Goal: Task Accomplishment & Management: Complete application form

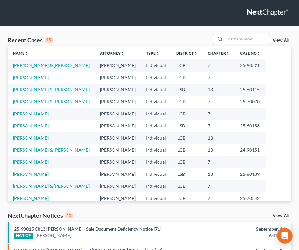
click at [31, 114] on link "[PERSON_NAME]" at bounding box center [31, 113] width 36 height 5
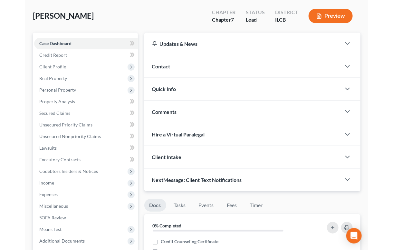
scroll to position [29, 0]
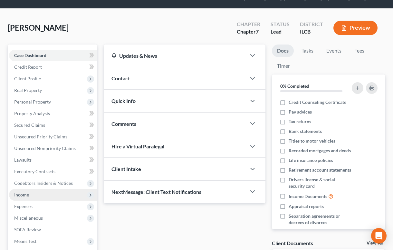
click at [28, 192] on span "Income" at bounding box center [21, 194] width 15 height 5
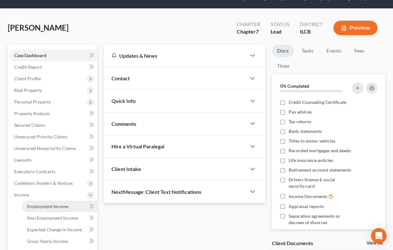
click at [52, 203] on span "Employment Income" at bounding box center [47, 205] width 41 height 5
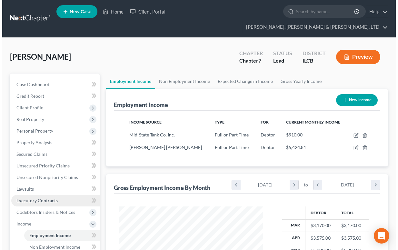
scroll to position [115, 157]
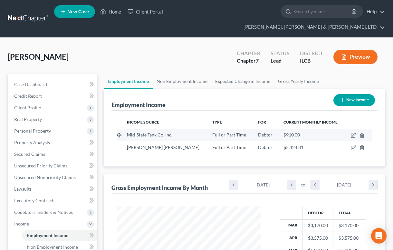
click at [151, 132] on span "Mid-State Tank Co. Inc." at bounding box center [149, 134] width 45 height 5
click at [303, 133] on icon "button" at bounding box center [353, 135] width 5 height 5
select select "0"
select select "14"
select select "3"
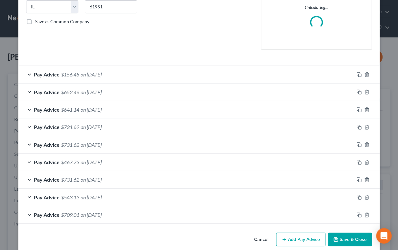
scroll to position [141, 0]
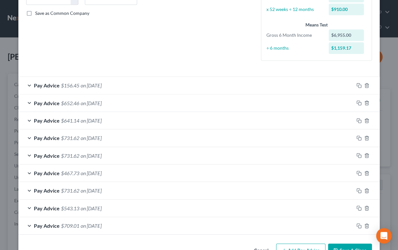
click at [26, 84] on div "Pay Advice $156.45 on 05/02/2025" at bounding box center [185, 85] width 335 height 17
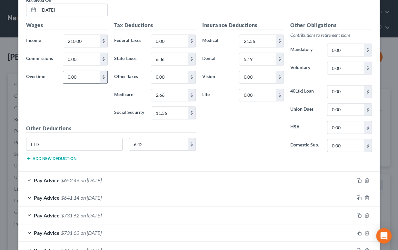
scroll to position [200, 0]
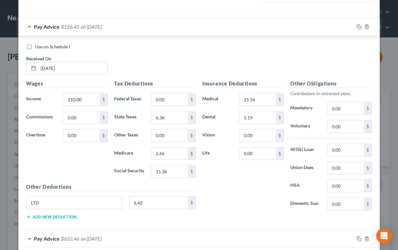
click at [26, 25] on div "Pay Advice $156.45 on 05/02/2025" at bounding box center [185, 26] width 335 height 17
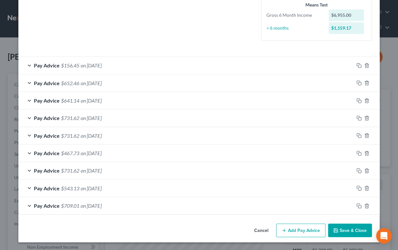
scroll to position [161, 0]
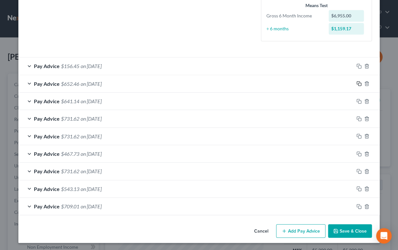
click at [303, 83] on icon "button" at bounding box center [358, 83] width 5 height 5
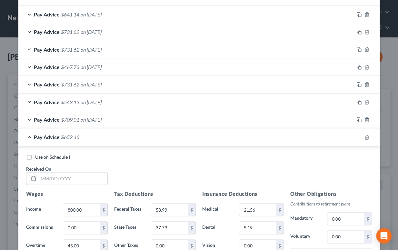
scroll to position [278, 0]
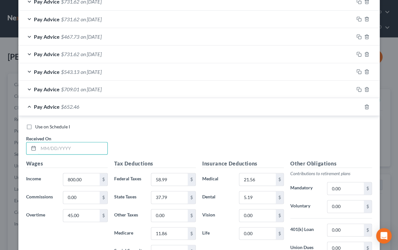
drag, startPoint x: 60, startPoint y: 143, endPoint x: 48, endPoint y: 140, distance: 12.3
click at [60, 143] on input "text" at bounding box center [72, 148] width 69 height 12
type input "05/07/2025"
click at [89, 181] on input "800.00" at bounding box center [81, 179] width 36 height 12
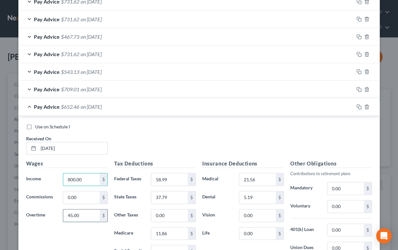
click at [78, 213] on input "45.00" at bounding box center [81, 215] width 36 height 12
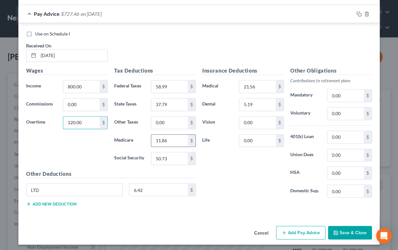
scroll to position [371, 0]
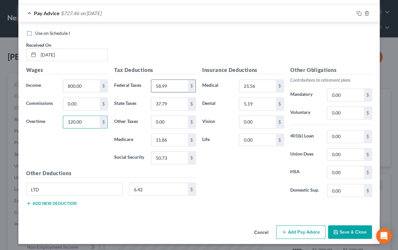
type input "120.00"
click at [180, 84] on input "58.99" at bounding box center [169, 86] width 36 height 12
type input "67.99"
type input "41.50"
type input "12.95"
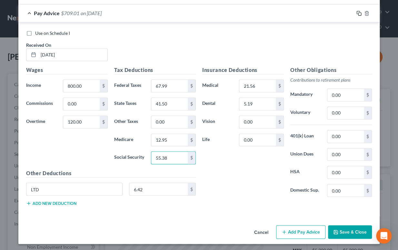
type input "55.38"
click at [303, 13] on rect "button" at bounding box center [359, 14] width 3 height 3
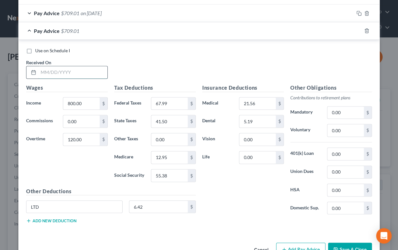
click at [76, 74] on input "text" at bounding box center [72, 72] width 69 height 12
type input "03/14/2025"
click at [85, 97] on div "Wages Income * 800.00 $ Commissions 0.00 $ Overtime 120.00 $" at bounding box center [67, 135] width 88 height 103
type input "700.00"
click at [167, 103] on input "67.99" at bounding box center [169, 103] width 36 height 12
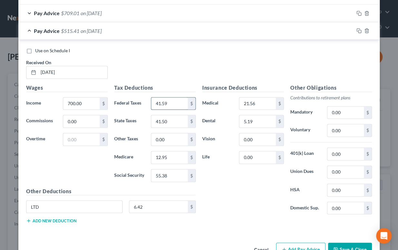
type input "41.59"
type input "0"
type input "30.61"
type input "9.76"
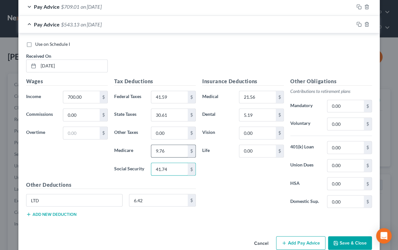
scroll to position [389, 0]
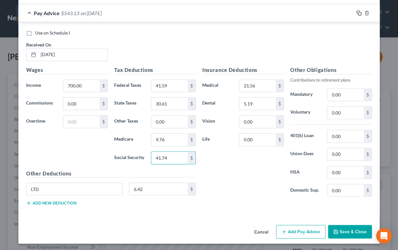
type input "41.74"
click at [303, 13] on rect "button" at bounding box center [359, 13] width 3 height 3
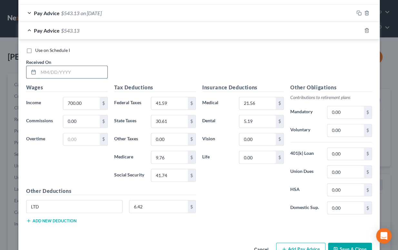
click at [85, 73] on input "text" at bounding box center [72, 72] width 69 height 12
type input "05/21/2025"
click at [84, 99] on input "700.00" at bounding box center [81, 103] width 36 height 12
type input "800.00"
click at [88, 136] on input "text" at bounding box center [81, 139] width 36 height 12
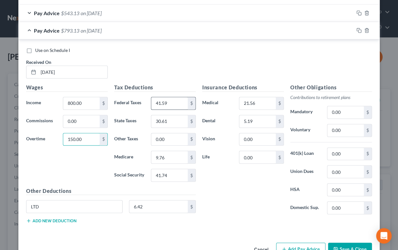
type input "150.00"
click at [167, 103] on input "41.59" at bounding box center [169, 103] width 36 height 12
type input "71.59"
type input "42.99"
type input "13.39"
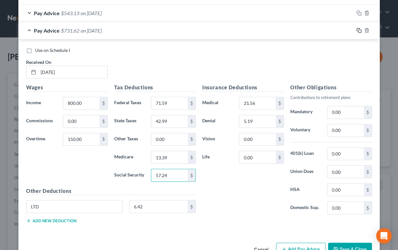
type input "57.24"
click at [303, 31] on icon "button" at bounding box center [358, 30] width 5 height 5
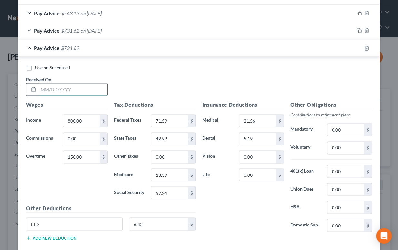
click at [57, 87] on input "text" at bounding box center [72, 89] width 69 height 12
type input "03/28/2025"
click at [82, 121] on input "800.00" at bounding box center [81, 120] width 36 height 12
type input "600.00"
click at [79, 159] on input "150.00" at bounding box center [81, 157] width 36 height 12
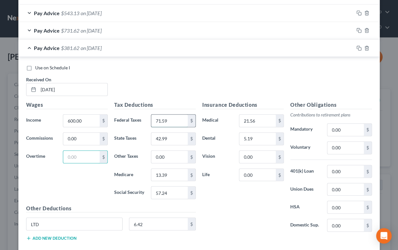
click at [181, 114] on input "71.59" at bounding box center [169, 120] width 36 height 12
type input "29.59"
type input "25.66"
type input "8.31"
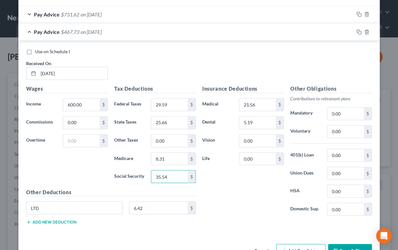
scroll to position [418, 0]
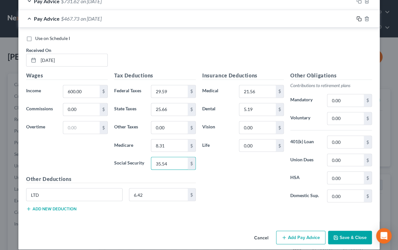
type input "35.54"
click at [303, 17] on icon "button" at bounding box center [358, 18] width 5 height 5
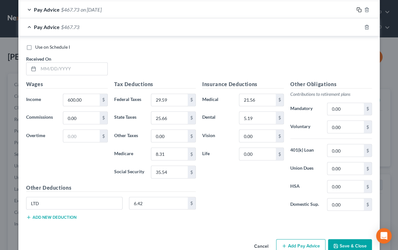
scroll to position [441, 0]
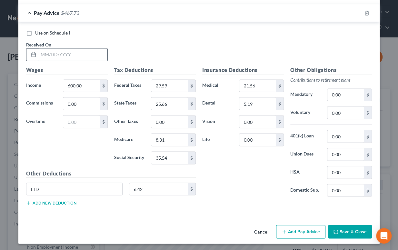
click at [73, 51] on input "text" at bounding box center [72, 54] width 69 height 12
type input "04/04/2025"
click at [84, 83] on input "600.00" at bounding box center [81, 86] width 36 height 12
type input "800.00"
click at [83, 120] on input "text" at bounding box center [81, 121] width 36 height 12
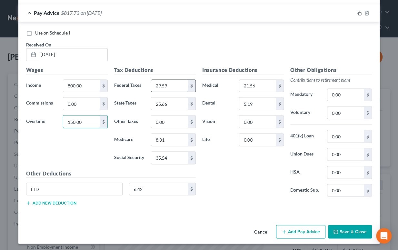
type input "150.00"
click at [168, 84] on input "29.59" at bounding box center [169, 86] width 36 height 12
type input "71.59"
type input "42.99"
type input "13.39"
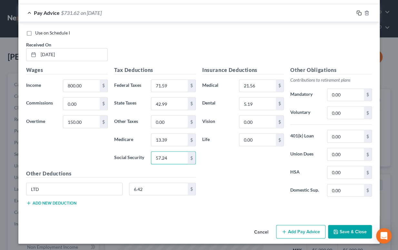
type input "57.24"
click at [303, 11] on icon "button" at bounding box center [358, 12] width 5 height 5
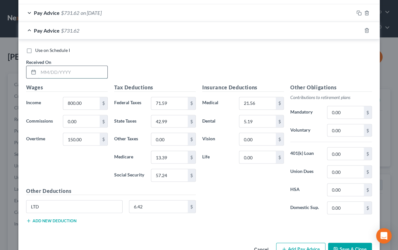
drag, startPoint x: 91, startPoint y: 73, endPoint x: 87, endPoint y: 73, distance: 3.4
click at [90, 73] on input "text" at bounding box center [72, 72] width 69 height 12
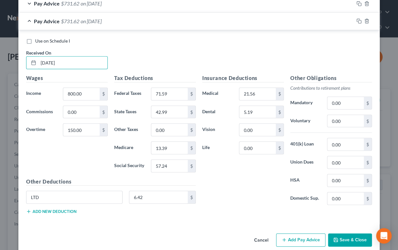
scroll to position [458, 0]
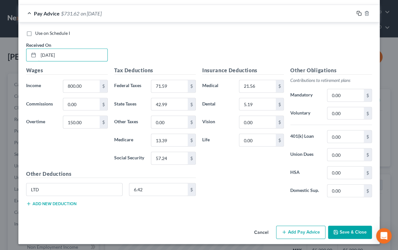
type input "04/11/2025"
click at [303, 13] on icon "button" at bounding box center [358, 13] width 5 height 5
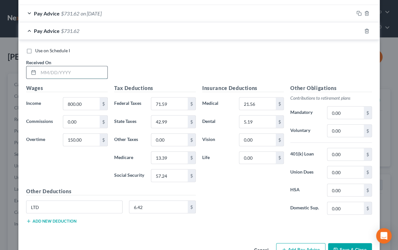
click at [70, 73] on input "text" at bounding box center [72, 72] width 69 height 12
type input "04/18/2025"
click at [88, 141] on input "150.00" at bounding box center [81, 139] width 36 height 12
type input "30.00"
click at [172, 101] on input "71.59" at bounding box center [169, 103] width 36 height 12
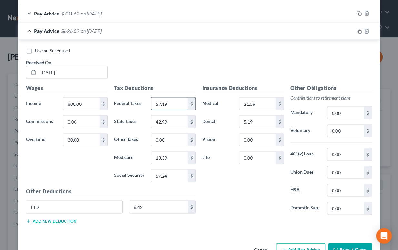
type input "57.19"
type input "37.05"
type input "11.65"
type input "49.80"
click at [303, 31] on icon "button" at bounding box center [358, 30] width 5 height 5
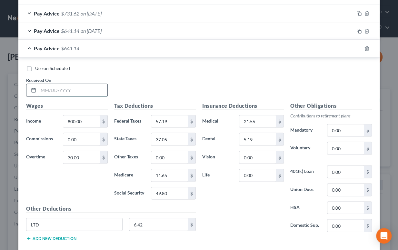
click at [74, 87] on input "text" at bounding box center [72, 90] width 69 height 12
type input "04/25/2025"
click at [84, 155] on input "30.00" at bounding box center [81, 157] width 36 height 12
type input "45.00"
click at [170, 116] on input "57.19" at bounding box center [169, 121] width 36 height 12
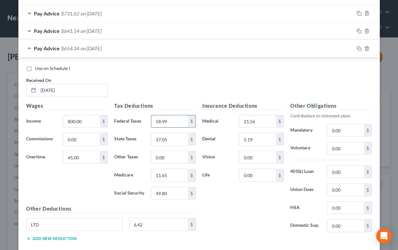
type input "58.99"
type input "37.79"
type input "11.86"
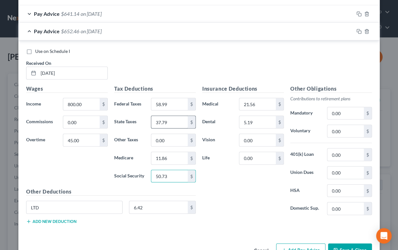
scroll to position [493, 0]
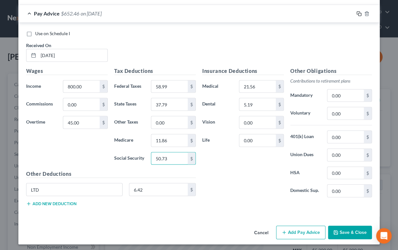
type input "50.73"
click at [303, 14] on icon "button" at bounding box center [358, 13] width 5 height 5
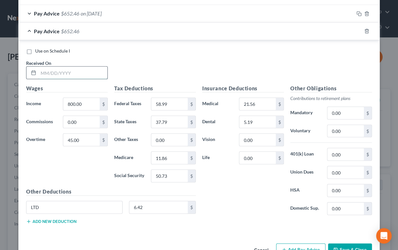
click at [86, 72] on input "text" at bounding box center [72, 72] width 69 height 12
type input "05/02/2025"
click at [87, 99] on input "800.00" at bounding box center [81, 104] width 36 height 12
type input "210.00"
click at [84, 134] on input "45.00" at bounding box center [81, 139] width 36 height 12
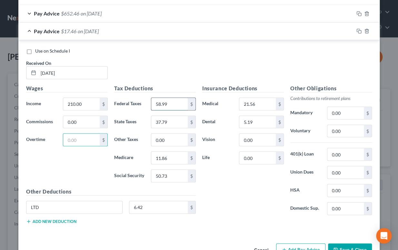
click at [169, 101] on input "58.99" at bounding box center [169, 104] width 36 height 12
type input "6.36"
type input "2.66"
type input "11.36"
click at [303, 246] on button "Save & Close" at bounding box center [350, 250] width 44 height 14
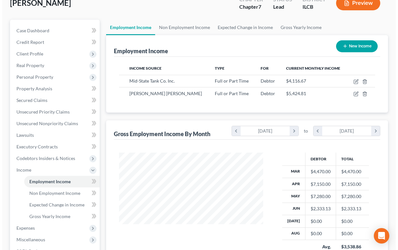
scroll to position [58, 0]
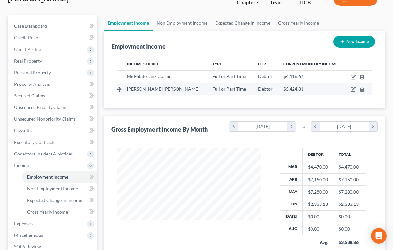
click at [170, 86] on div "Bruder Tank" at bounding box center [164, 89] width 75 height 6
click at [303, 87] on icon "button" at bounding box center [354, 88] width 3 height 3
select select "0"
select select "14"
select select "3"
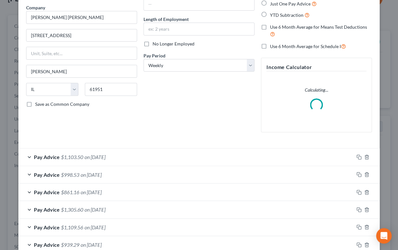
scroll to position [89, 0]
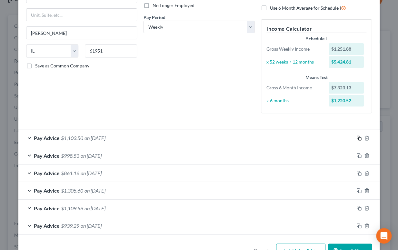
click at [303, 136] on icon "button" at bounding box center [358, 137] width 3 height 3
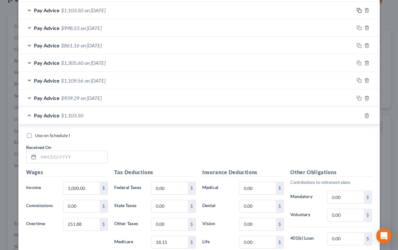
scroll to position [235, 0]
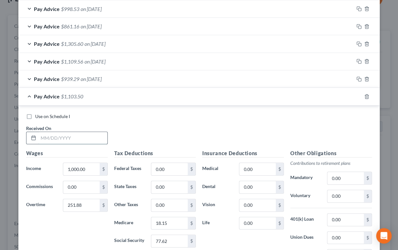
drag, startPoint x: 70, startPoint y: 137, endPoint x: 66, endPoint y: 136, distance: 3.8
click at [70, 137] on input "text" at bounding box center [72, 138] width 69 height 12
type input "06/26/2025"
click at [88, 205] on input "251.88" at bounding box center [81, 205] width 36 height 12
type input "1"
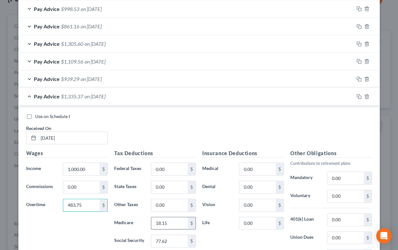
type input "483.75"
click at [177, 218] on input "18.15" at bounding box center [169, 223] width 36 height 12
type input "21.05"
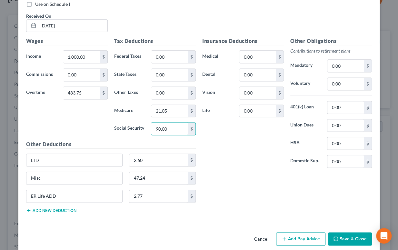
scroll to position [352, 0]
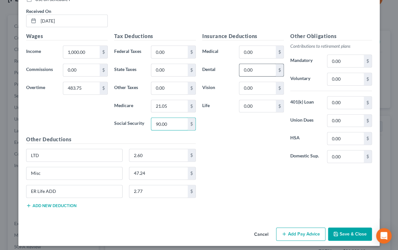
type input "90.00"
click at [254, 69] on input "0.00" at bounding box center [257, 70] width 36 height 12
type input "7.25"
type input "24.81"
click at [58, 203] on button "Add new deduction" at bounding box center [51, 205] width 50 height 5
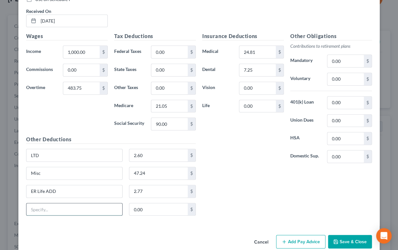
click at [88, 210] on input "text" at bounding box center [74, 209] width 96 height 12
type input "Med3ER3"
click at [148, 208] on input "0.00" at bounding box center [158, 209] width 59 height 12
type input "99.26"
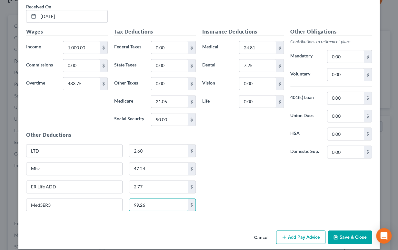
scroll to position [362, 0]
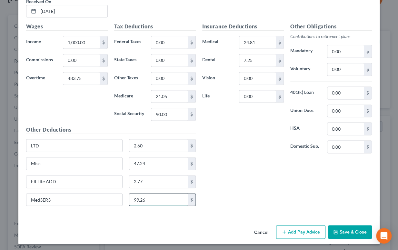
drag, startPoint x: 155, startPoint y: 198, endPoint x: 129, endPoint y: 200, distance: 26.2
click at [130, 199] on input "99.26" at bounding box center [158, 199] width 59 height 12
click at [145, 178] on input "2.77" at bounding box center [158, 181] width 59 height 12
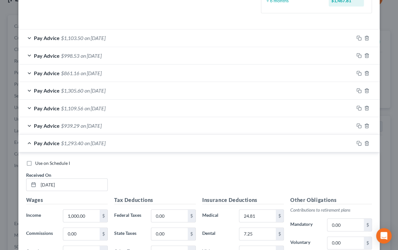
scroll to position [128, 0]
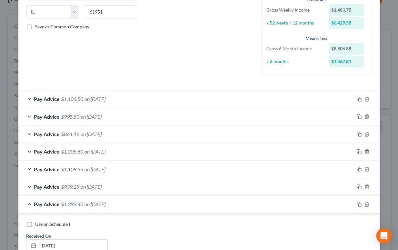
click at [29, 99] on div "Pay Advice $1,103.50 on 06/12/2025" at bounding box center [185, 98] width 335 height 17
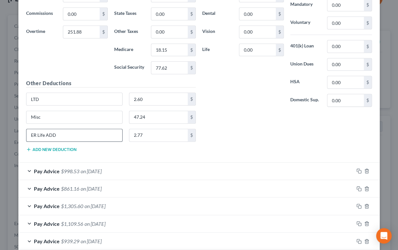
scroll to position [333, 0]
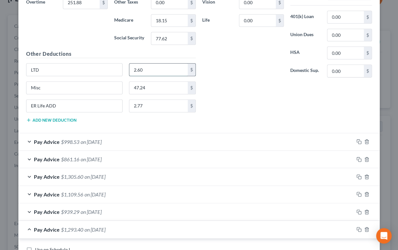
click at [152, 68] on input "2.60" at bounding box center [158, 70] width 59 height 12
click at [144, 102] on input "2.77" at bounding box center [158, 106] width 59 height 12
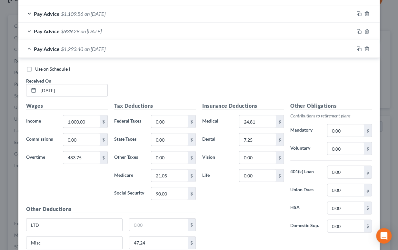
scroll to position [504, 0]
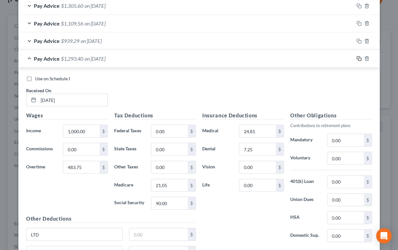
click at [303, 58] on rect "button" at bounding box center [359, 59] width 3 height 3
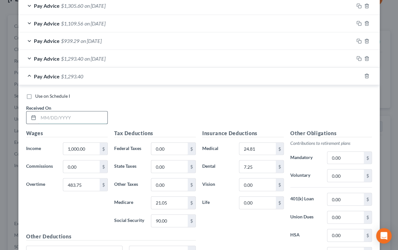
click at [60, 114] on input "text" at bounding box center [72, 117] width 69 height 12
type input "07/03/2025"
click at [85, 183] on input "483.75" at bounding box center [81, 184] width 36 height 12
type input "146.25"
click at [177, 201] on input "21.05" at bounding box center [169, 202] width 36 height 12
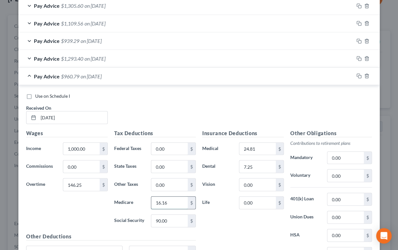
type input "16.16"
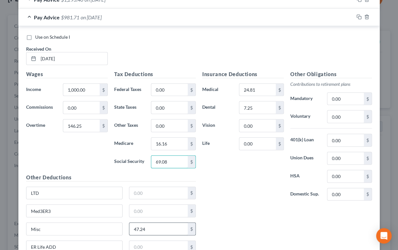
type input "69.08"
click at [160, 223] on input "47.24" at bounding box center [158, 229] width 59 height 12
type input "47.23"
click at [303, 15] on icon "button" at bounding box center [358, 17] width 5 height 5
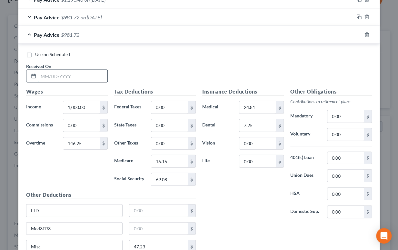
click at [68, 76] on input "text" at bounding box center [72, 76] width 69 height 12
click at [79, 74] on input "text" at bounding box center [72, 76] width 69 height 12
type input "07/10/2025"
click at [94, 105] on input "1,000.00" at bounding box center [81, 107] width 36 height 12
type input "773.33"
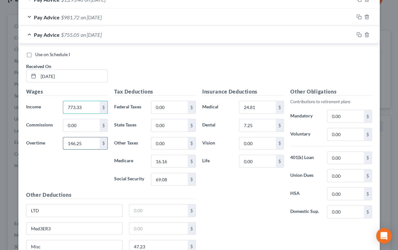
click at [87, 139] on input "146.25" at bounding box center [81, 143] width 36 height 12
click at [168, 159] on input "16.16" at bounding box center [169, 161] width 36 height 12
type input "10.75"
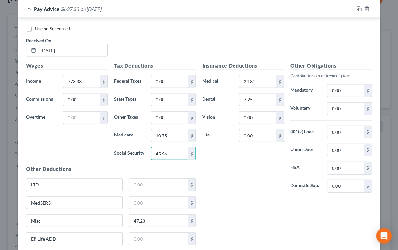
scroll to position [627, 0]
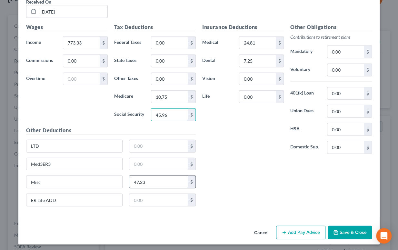
type input "45.96"
drag, startPoint x: 165, startPoint y: 181, endPoint x: 151, endPoint y: 184, distance: 15.1
click at [165, 181] on input "47.23" at bounding box center [158, 182] width 59 height 12
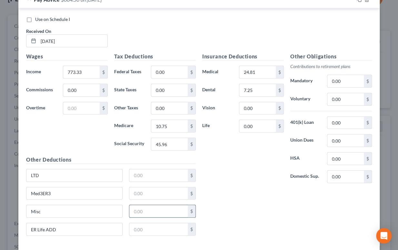
scroll to position [568, 0]
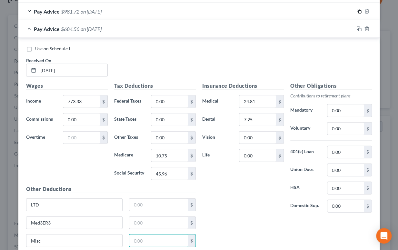
click at [303, 9] on icon "button" at bounding box center [358, 10] width 3 height 3
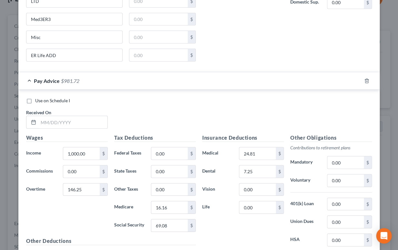
scroll to position [773, 0]
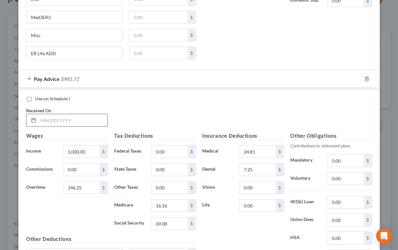
click at [68, 117] on input "text" at bounding box center [72, 120] width 69 height 12
type input "07/17/2025"
click at [90, 186] on input "146.25" at bounding box center [81, 187] width 36 height 12
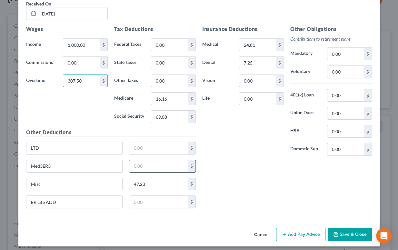
scroll to position [881, 0]
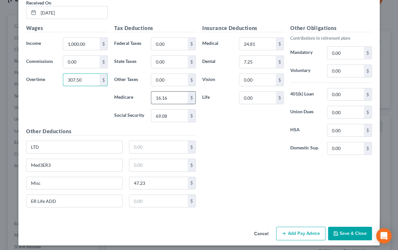
type input "307.50"
click at [172, 93] on input "16.16" at bounding box center [169, 98] width 36 height 12
type input "18.49"
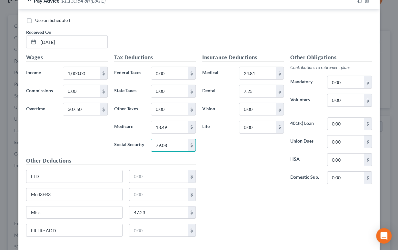
scroll to position [822, 0]
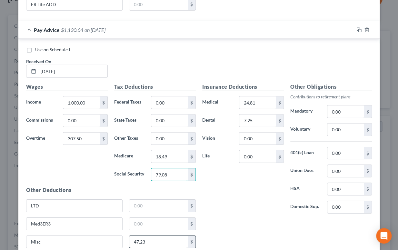
type input "79.08"
click at [151, 238] on input "47.23" at bounding box center [158, 242] width 59 height 12
click at [303, 27] on icon "button" at bounding box center [358, 29] width 5 height 5
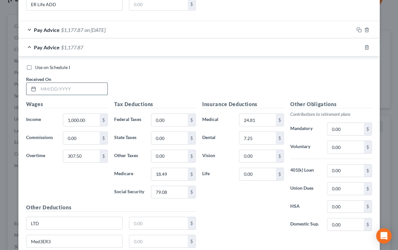
click at [79, 85] on input "text" at bounding box center [72, 89] width 69 height 12
type input "07/24/2025"
click at [88, 151] on input "307.50" at bounding box center [81, 156] width 36 height 12
type input "820.62"
click at [173, 170] on input "18.49" at bounding box center [169, 174] width 36 height 12
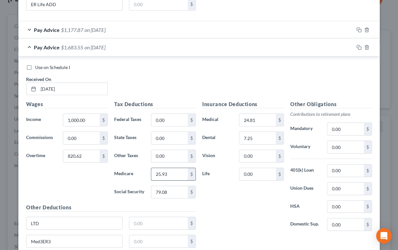
type input "25.93"
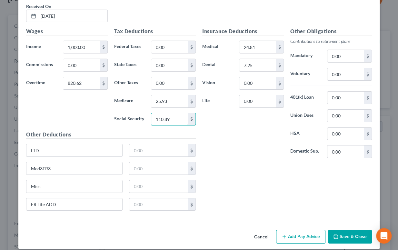
scroll to position [899, 0]
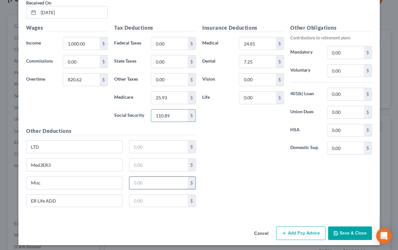
type input "110.89"
click at [154, 182] on input "text" at bounding box center [158, 183] width 59 height 12
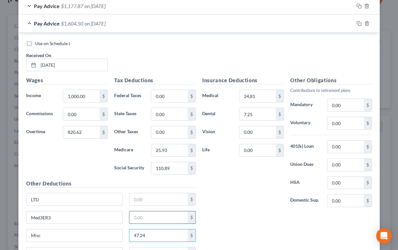
scroll to position [840, 0]
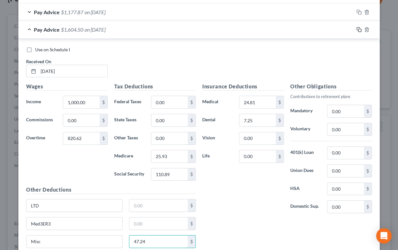
type input "47.24"
click at [303, 27] on icon "button" at bounding box center [358, 29] width 5 height 5
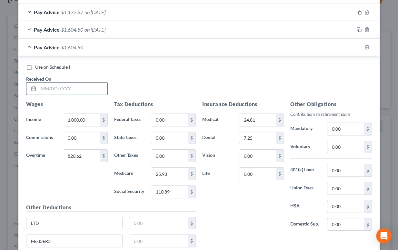
click at [87, 86] on input "text" at bounding box center [72, 89] width 69 height 12
type input "07/31/2025"
click at [87, 152] on input "820.62" at bounding box center [81, 156] width 36 height 12
type input "139.38"
click at [166, 169] on input "25.93" at bounding box center [169, 174] width 36 height 12
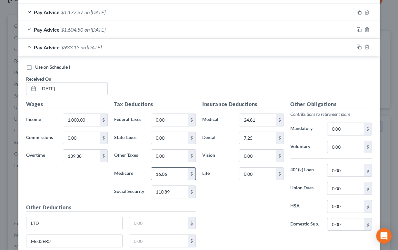
type input "16.06"
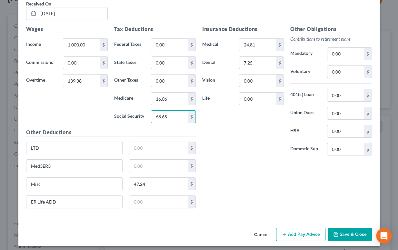
scroll to position [916, 0]
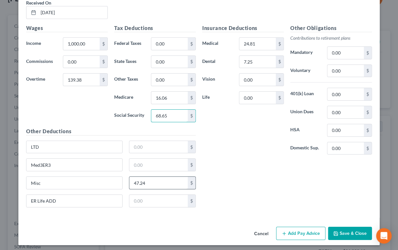
type input "68.65"
drag, startPoint x: 165, startPoint y: 180, endPoint x: 142, endPoint y: 176, distance: 23.8
click at [165, 180] on input "47.24" at bounding box center [158, 183] width 59 height 12
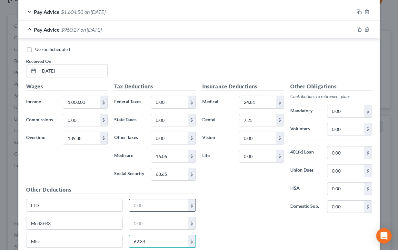
scroll to position [857, 0]
type input "62.34"
click at [303, 29] on rect "button" at bounding box center [359, 30] width 3 height 3
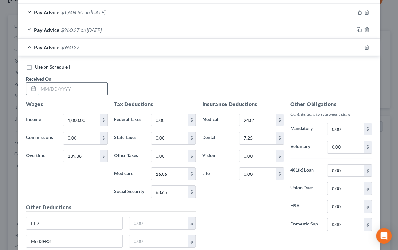
click at [90, 86] on input "text" at bounding box center [72, 89] width 69 height 12
type input "08/07/2025"
click at [86, 154] on input "139.38" at bounding box center [81, 156] width 36 height 12
type input "578.13"
drag, startPoint x: 174, startPoint y: 172, endPoint x: 170, endPoint y: 173, distance: 4.2
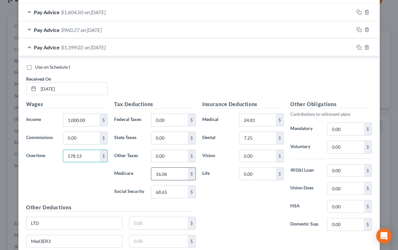
click at [174, 173] on input "16.06" at bounding box center [169, 174] width 36 height 12
type input "22.42"
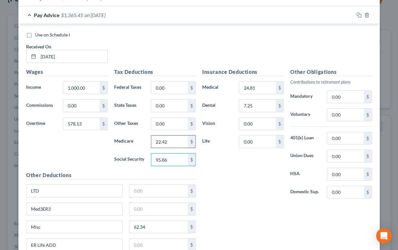
scroll to position [828, 0]
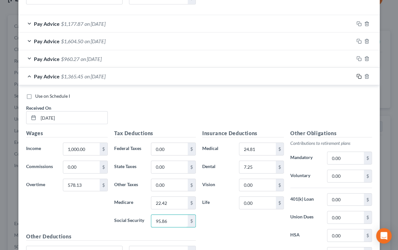
type input "95.86"
click at [303, 76] on rect "button" at bounding box center [359, 77] width 3 height 3
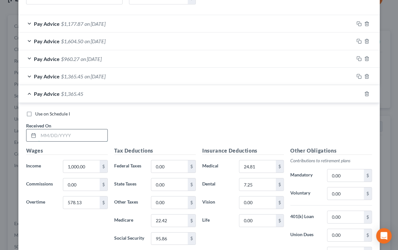
click at [76, 132] on input "text" at bounding box center [72, 135] width 69 height 12
type input "08/14/2025"
click at [86, 200] on input "578.13" at bounding box center [81, 202] width 36 height 12
type input "341.88"
click at [171, 216] on input "22.42" at bounding box center [169, 220] width 36 height 12
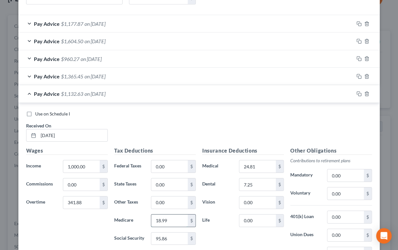
type input "18.99"
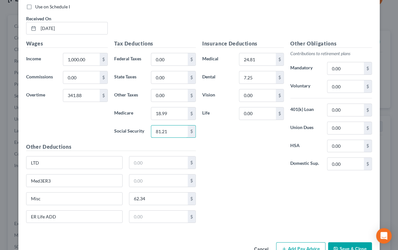
scroll to position [893, 0]
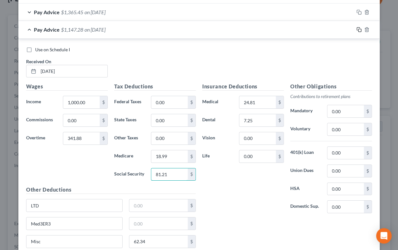
type input "81.21"
click at [303, 29] on icon "button" at bounding box center [358, 29] width 5 height 5
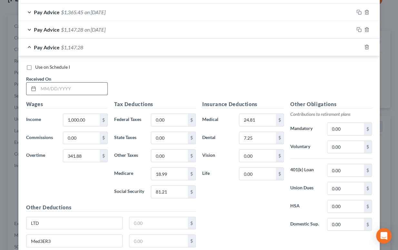
click at [77, 88] on input "text" at bounding box center [72, 89] width 69 height 12
type input "08/21/2025"
click at [85, 154] on input "341.88" at bounding box center [81, 156] width 36 height 12
click at [85, 117] on input "1,000.00" at bounding box center [81, 120] width 36 height 12
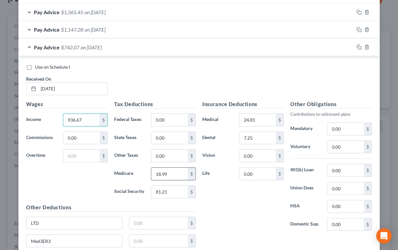
type input "936.67"
click at [173, 171] on input "18.99" at bounding box center [169, 174] width 36 height 12
type input "13.12"
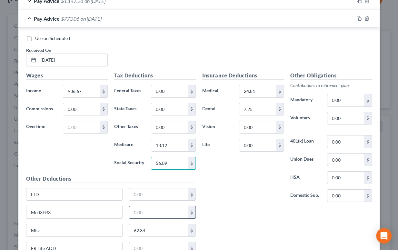
scroll to position [863, 0]
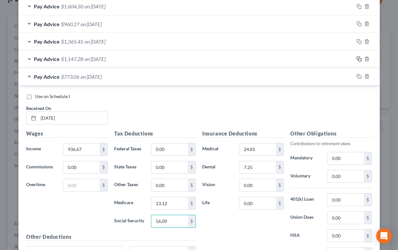
type input "56.09"
click at [303, 58] on icon "button" at bounding box center [358, 58] width 5 height 5
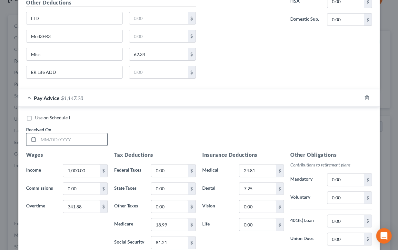
scroll to position [1098, 0]
click at [77, 133] on input "text" at bounding box center [72, 139] width 69 height 12
type input "08/28/2025"
click at [83, 203] on input "341.88" at bounding box center [81, 206] width 36 height 12
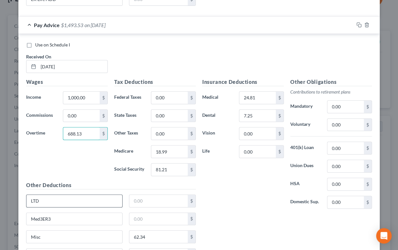
scroll to position [1186, 0]
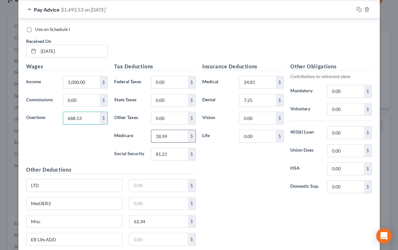
type input "688.13"
click at [178, 130] on input "18.99" at bounding box center [169, 136] width 36 height 12
type input "24.01"
type input "102.68"
click at [303, 7] on icon "button" at bounding box center [358, 9] width 5 height 5
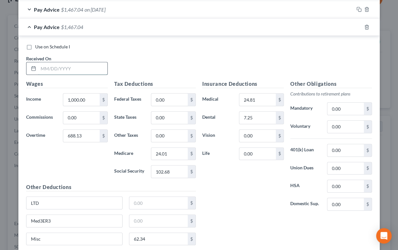
click at [73, 63] on input "text" at bounding box center [72, 68] width 69 height 12
type input "09/04/2025"
click at [83, 132] on input "688.13" at bounding box center [81, 136] width 36 height 12
type input "133.13"
click at [175, 149] on input "24.01" at bounding box center [169, 154] width 36 height 12
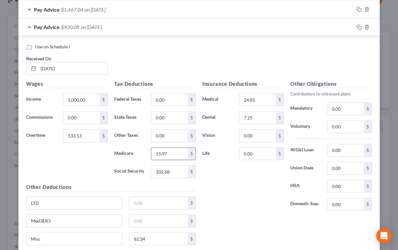
type input "15.97"
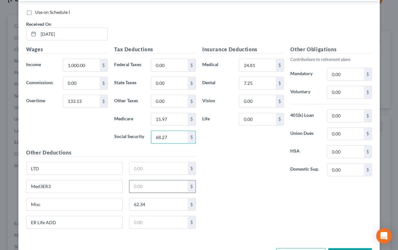
scroll to position [1241, 0]
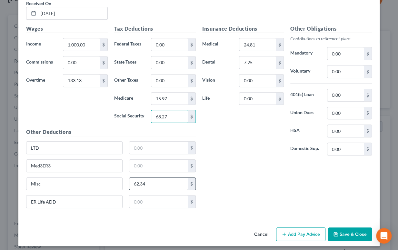
type input "68.27"
click at [153, 178] on input "62.34" at bounding box center [158, 184] width 59 height 12
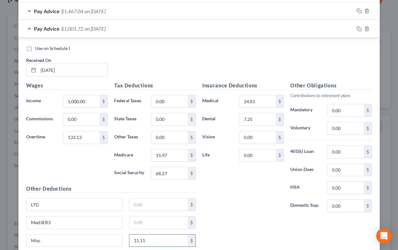
scroll to position [1182, 0]
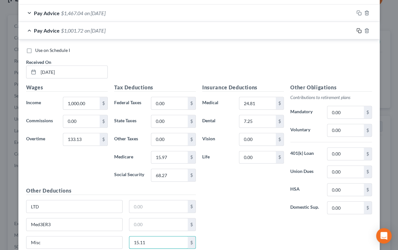
type input "15.11"
click at [303, 30] on rect "button" at bounding box center [359, 31] width 3 height 3
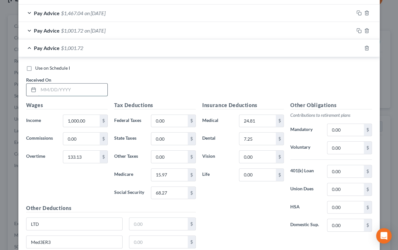
click at [86, 86] on input "text" at bounding box center [72, 89] width 69 height 12
type input "09/11/2025"
click at [86, 154] on input "133.13" at bounding box center [81, 157] width 36 height 12
click at [87, 118] on input "1,000.00" at bounding box center [81, 121] width 36 height 12
type input "820.42"
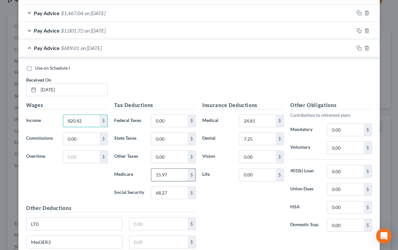
click at [176, 171] on input "15.97" at bounding box center [169, 175] width 36 height 12
type input "11.43"
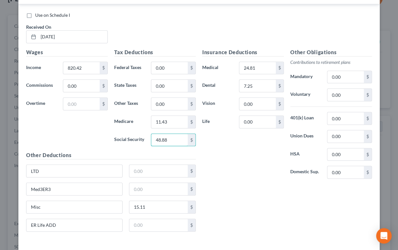
scroll to position [1241, 0]
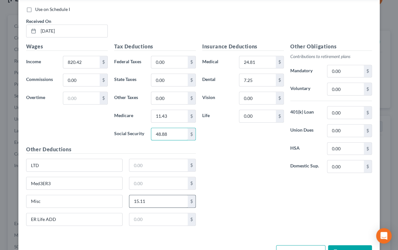
type input "48.88"
click at [157, 195] on input "15.11" at bounding box center [158, 201] width 59 height 12
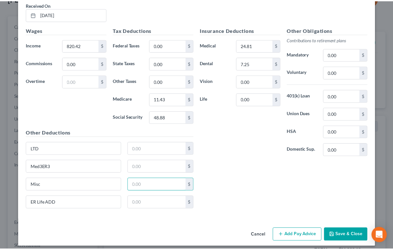
scroll to position [1258, 0]
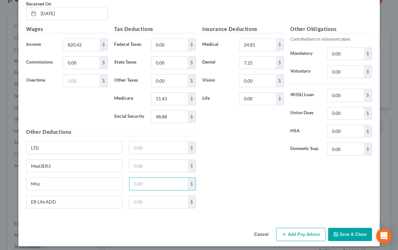
click at [303, 230] on button "Save & Close" at bounding box center [350, 235] width 44 height 14
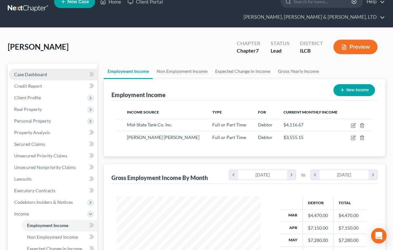
scroll to position [0, 0]
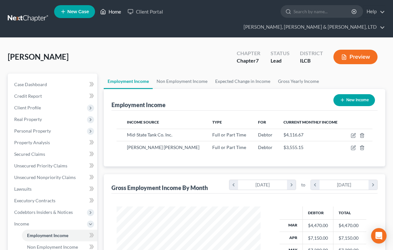
click at [114, 13] on link "Home" at bounding box center [110, 12] width 27 height 12
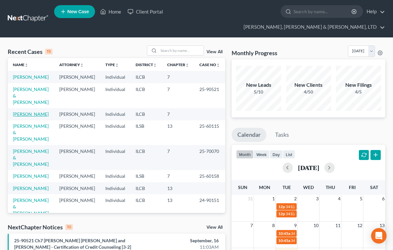
click at [36, 111] on link "Cunningham, Shelby" at bounding box center [31, 113] width 36 height 5
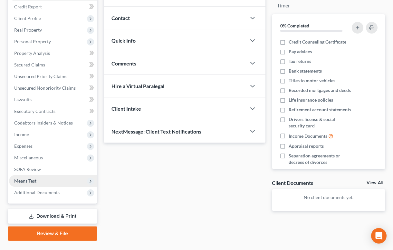
scroll to position [92, 0]
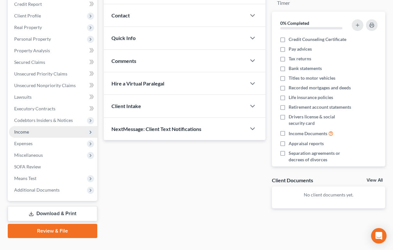
click at [35, 126] on span "Income" at bounding box center [53, 132] width 88 height 12
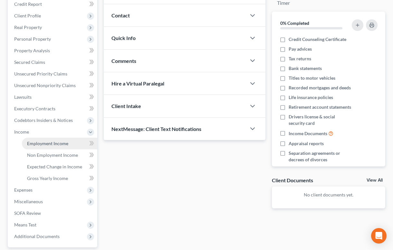
drag, startPoint x: 41, startPoint y: 132, endPoint x: 46, endPoint y: 130, distance: 5.8
click at [42, 141] on span "Employment Income" at bounding box center [47, 143] width 41 height 5
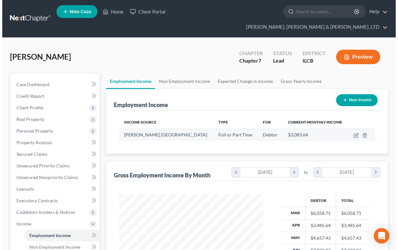
scroll to position [115, 157]
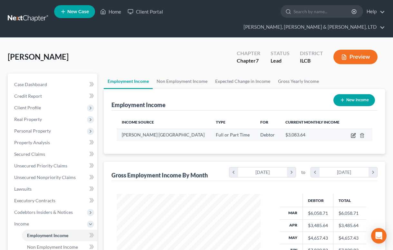
click at [303, 133] on icon "button" at bounding box center [354, 134] width 3 height 3
select select "0"
select select "14"
select select "2"
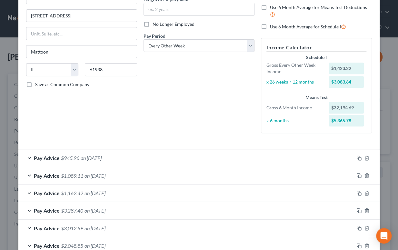
scroll to position [88, 0]
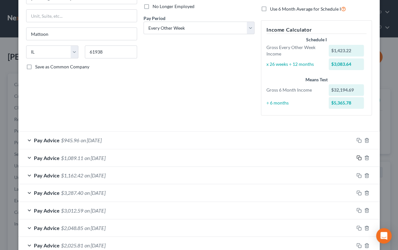
click at [303, 158] on rect "button" at bounding box center [359, 158] width 3 height 3
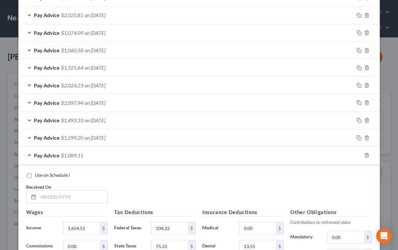
scroll to position [381, 0]
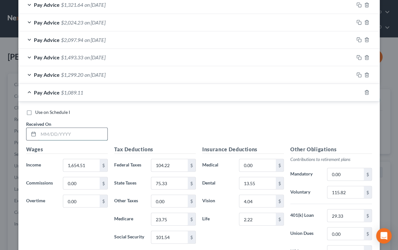
click at [87, 132] on input "text" at bounding box center [72, 134] width 69 height 12
drag, startPoint x: 71, startPoint y: 134, endPoint x: 32, endPoint y: 130, distance: 38.9
click at [32, 130] on div "2709.08" at bounding box center [67, 133] width 82 height 13
type input "08/28/2025"
click at [90, 164] on input "1,654.51" at bounding box center [81, 165] width 36 height 12
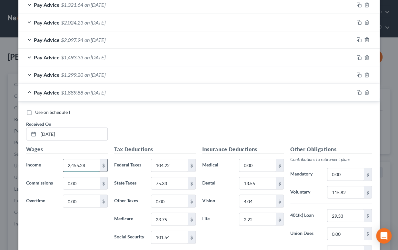
type input "2,455.28"
type input "253.80"
click at [173, 164] on input "104.22" at bounding box center [169, 165] width 36 height 12
type input "295.79"
type input "126.37"
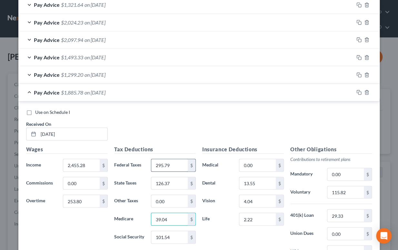
type input "39.04"
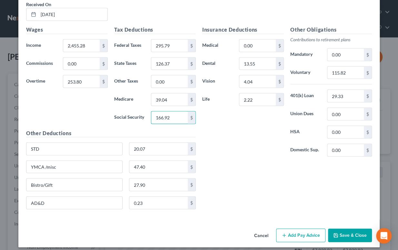
scroll to position [503, 0]
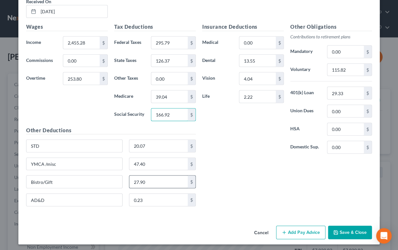
type input "166.92"
click at [154, 177] on input "27.90" at bounding box center [158, 181] width 59 height 12
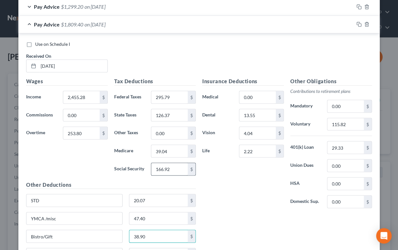
scroll to position [445, 0]
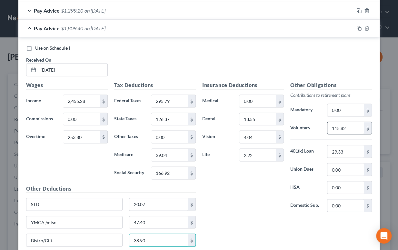
type input "38.90"
click at [303, 127] on input "115.82" at bounding box center [345, 128] width 36 height 12
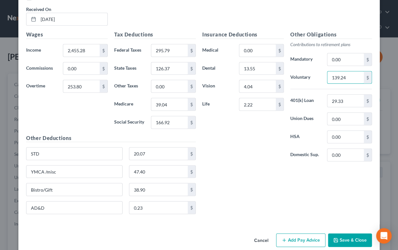
scroll to position [503, 0]
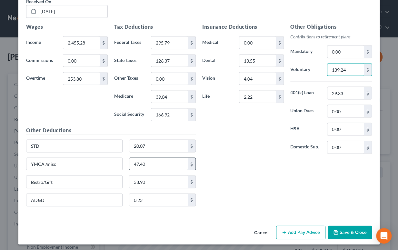
type input "139.24"
click at [175, 161] on input "47.40" at bounding box center [158, 164] width 59 height 12
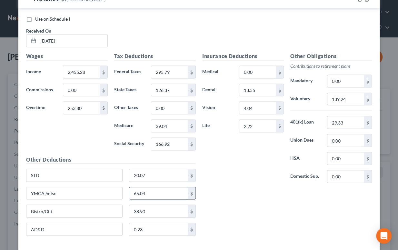
scroll to position [445, 0]
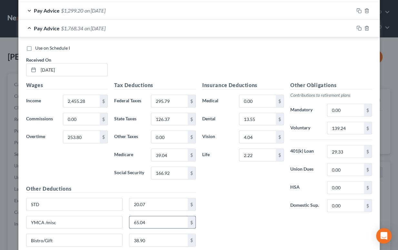
drag, startPoint x: 153, startPoint y: 223, endPoint x: 127, endPoint y: 220, distance: 26.0
click at [129, 220] on input "65.04" at bounding box center [158, 222] width 59 height 12
type input "81.19"
click at [236, 213] on div "Insurance Deductions Medical 0.00 $ Dental 13.55 $ Vision 4.04 $ Life 2.22 $" at bounding box center [243, 149] width 88 height 136
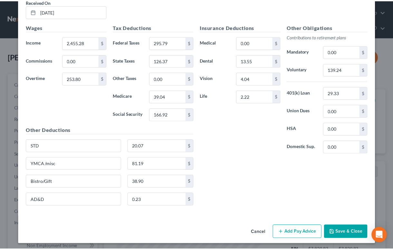
scroll to position [503, 0]
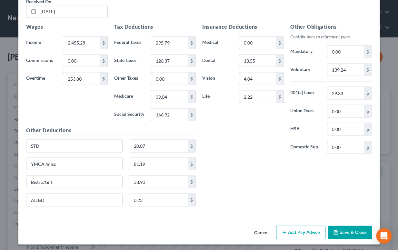
click at [303, 229] on button "Save & Close" at bounding box center [350, 232] width 44 height 14
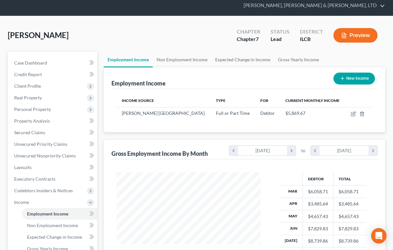
scroll to position [0, 0]
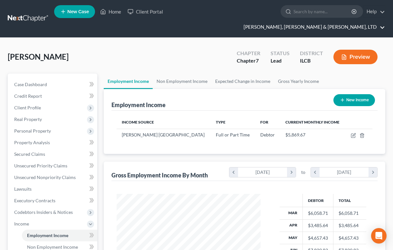
click at [303, 21] on link "Smith, Pappas & Jones, LTD" at bounding box center [312, 27] width 145 height 12
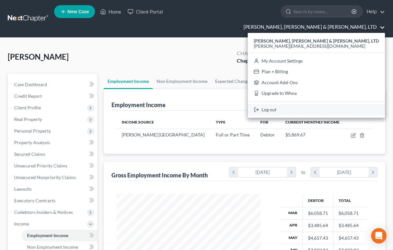
click at [303, 104] on link "Log out" at bounding box center [316, 109] width 137 height 11
